Goal: Information Seeking & Learning: Learn about a topic

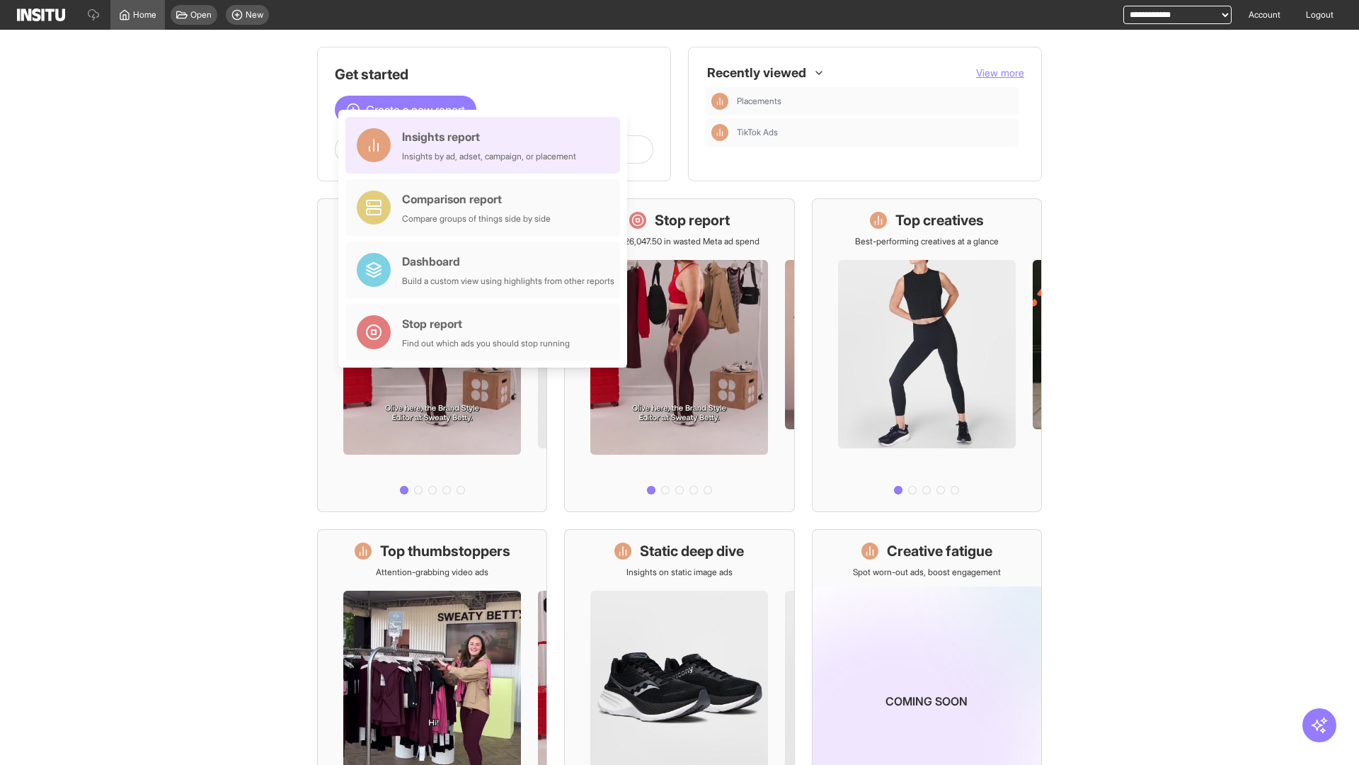
click at [486, 145] on div "Insights report Insights by ad, adset, campaign, or placement" at bounding box center [489, 145] width 174 height 34
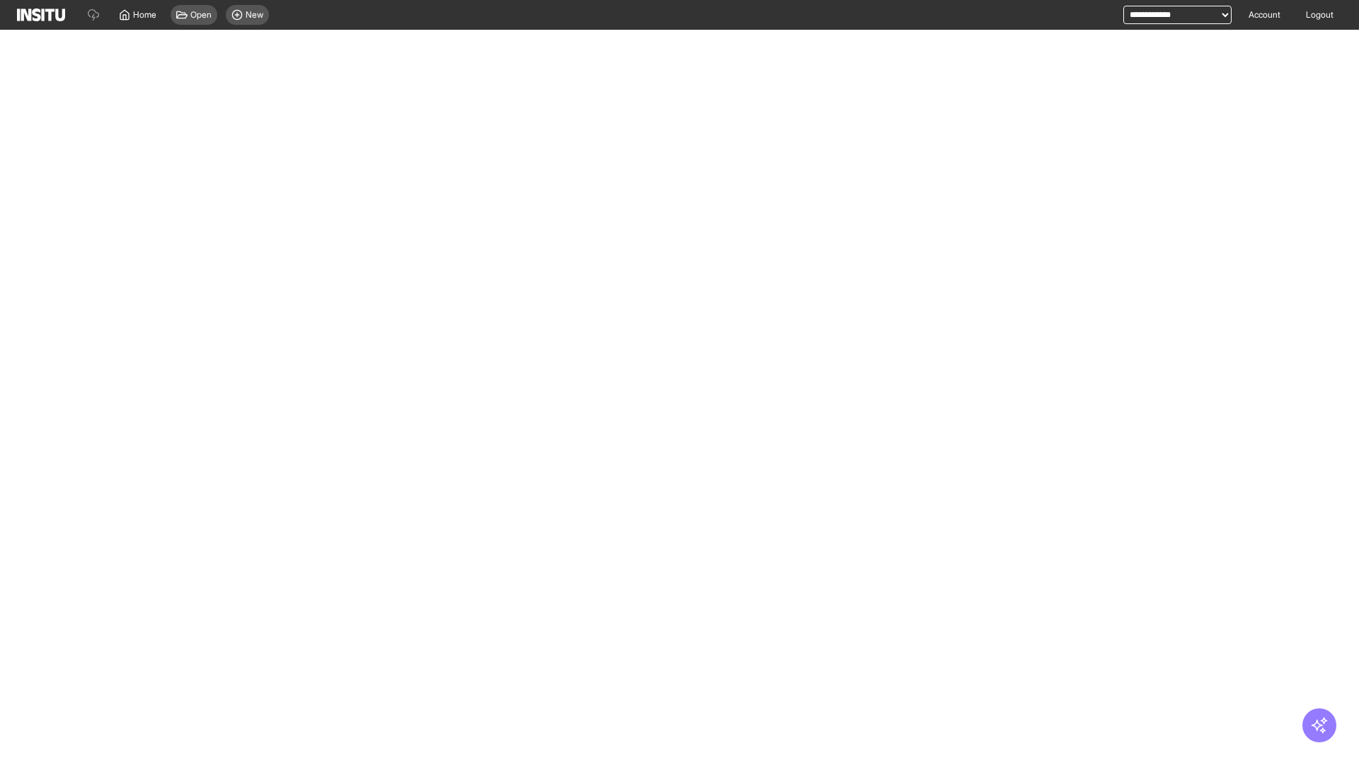
select select "**"
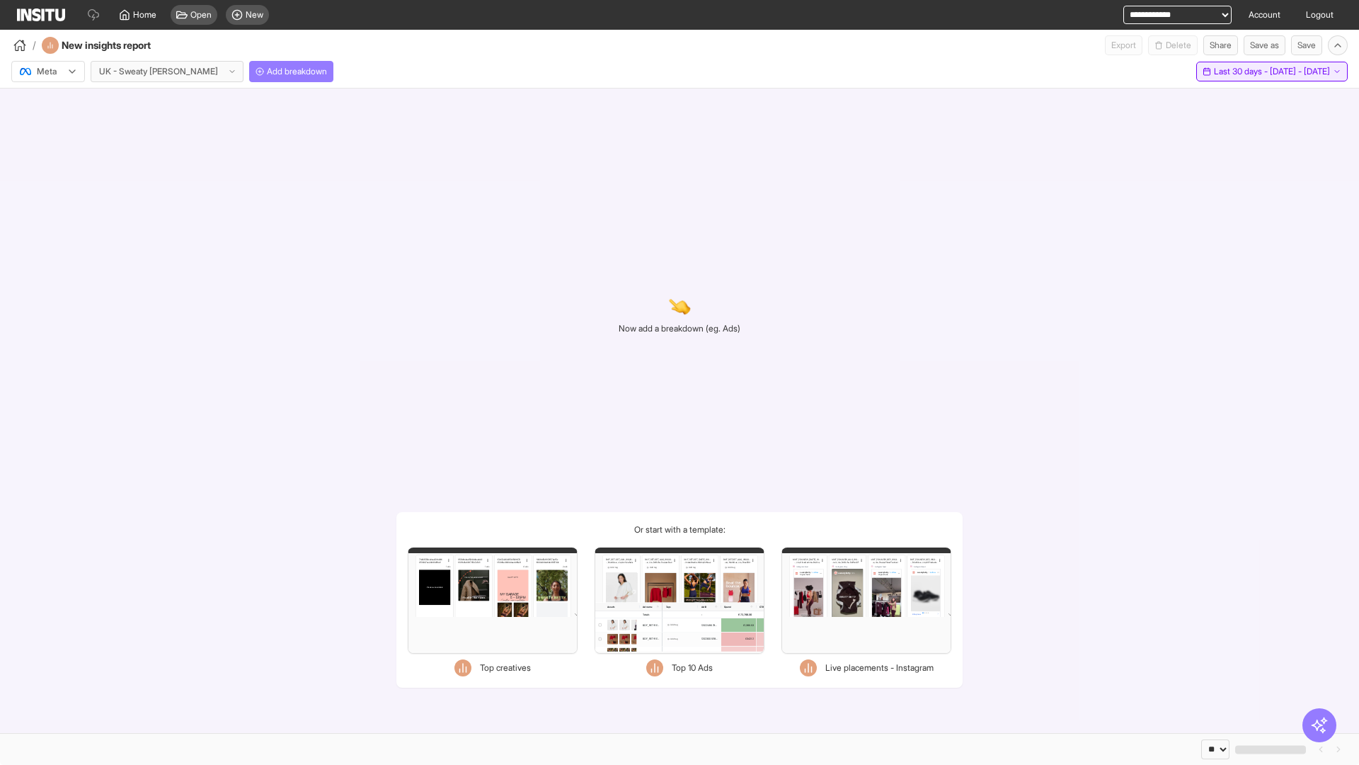
click at [1246, 71] on span "Last 30 days - [DATE] - [DATE]" at bounding box center [1272, 71] width 116 height 11
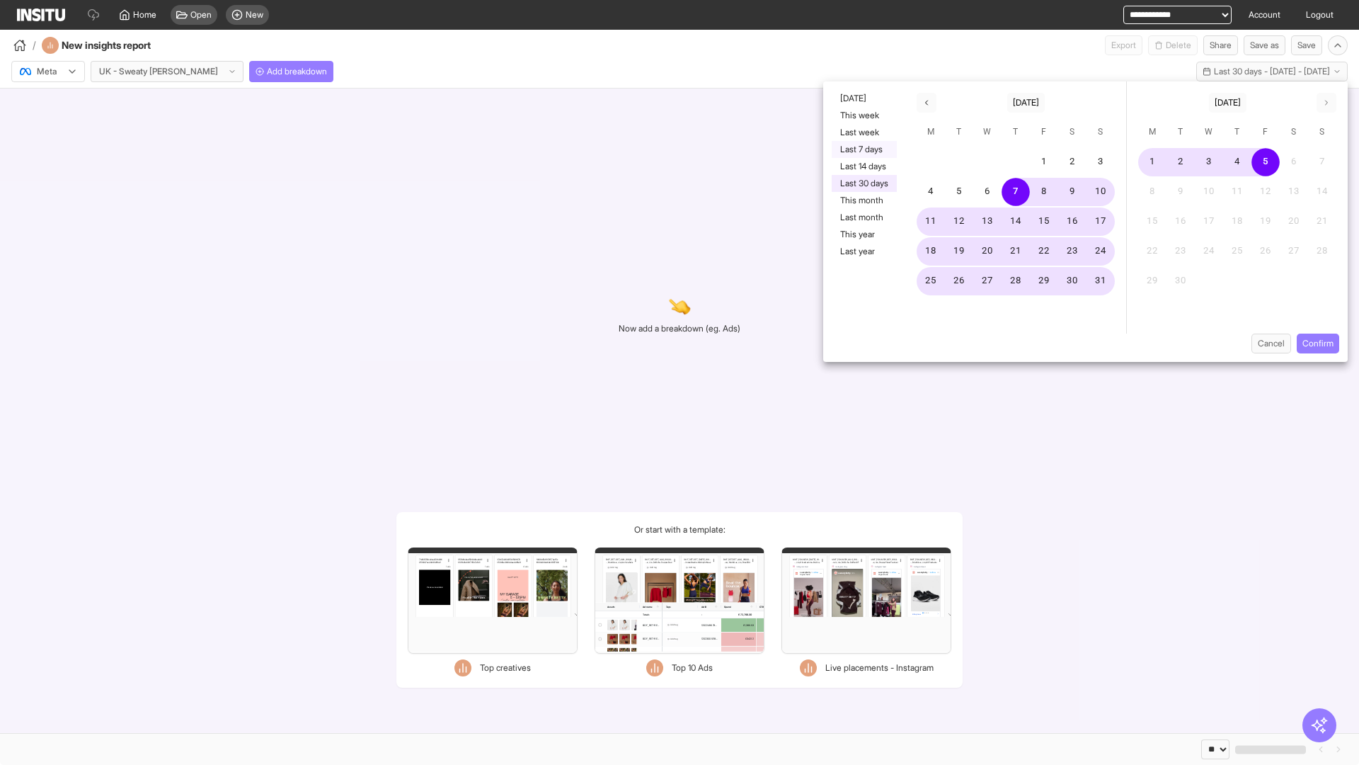
click at [863, 149] on button "Last 7 days" at bounding box center [864, 149] width 65 height 17
